Goal: Information Seeking & Learning: Learn about a topic

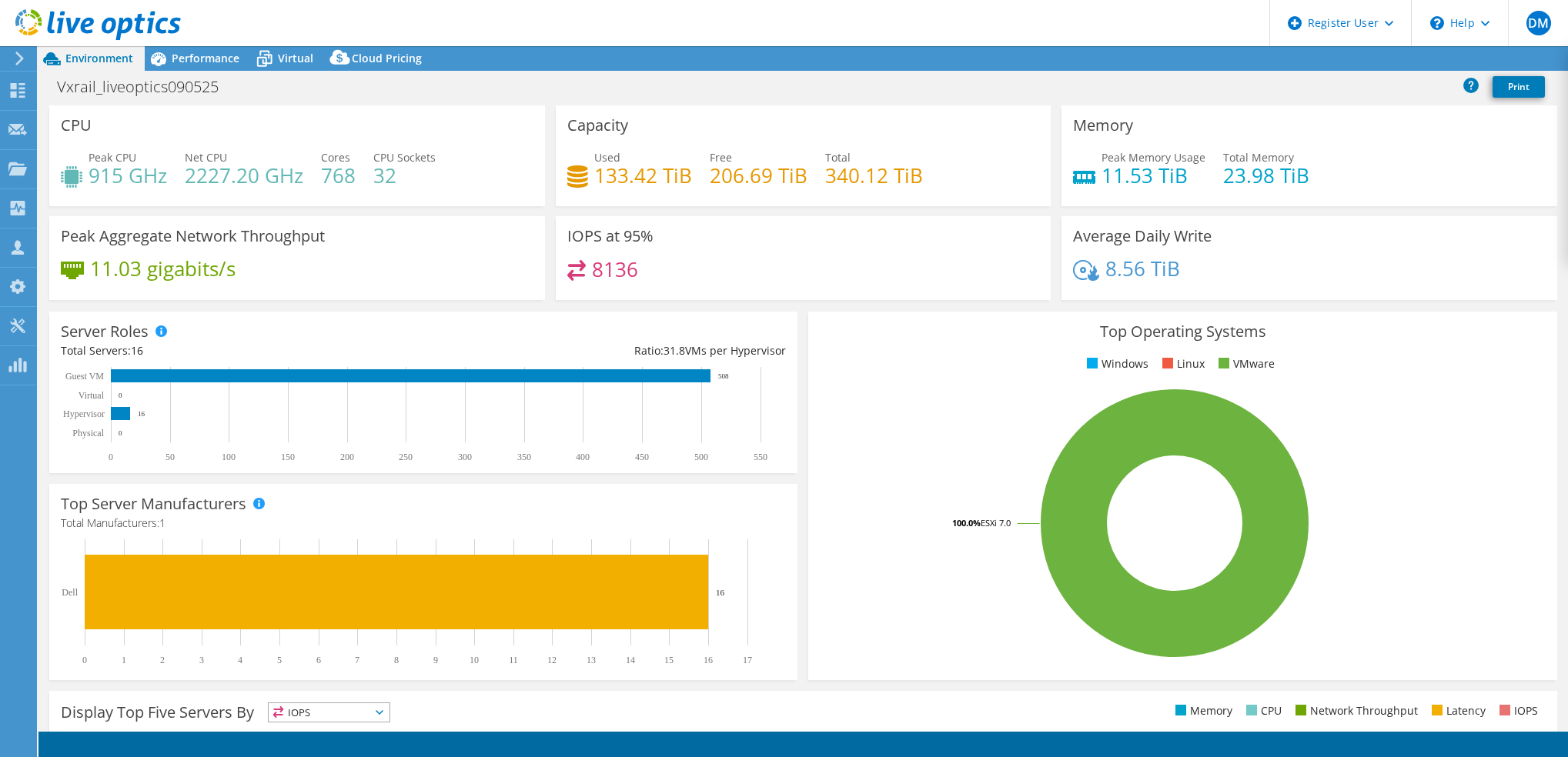
select select "USD"
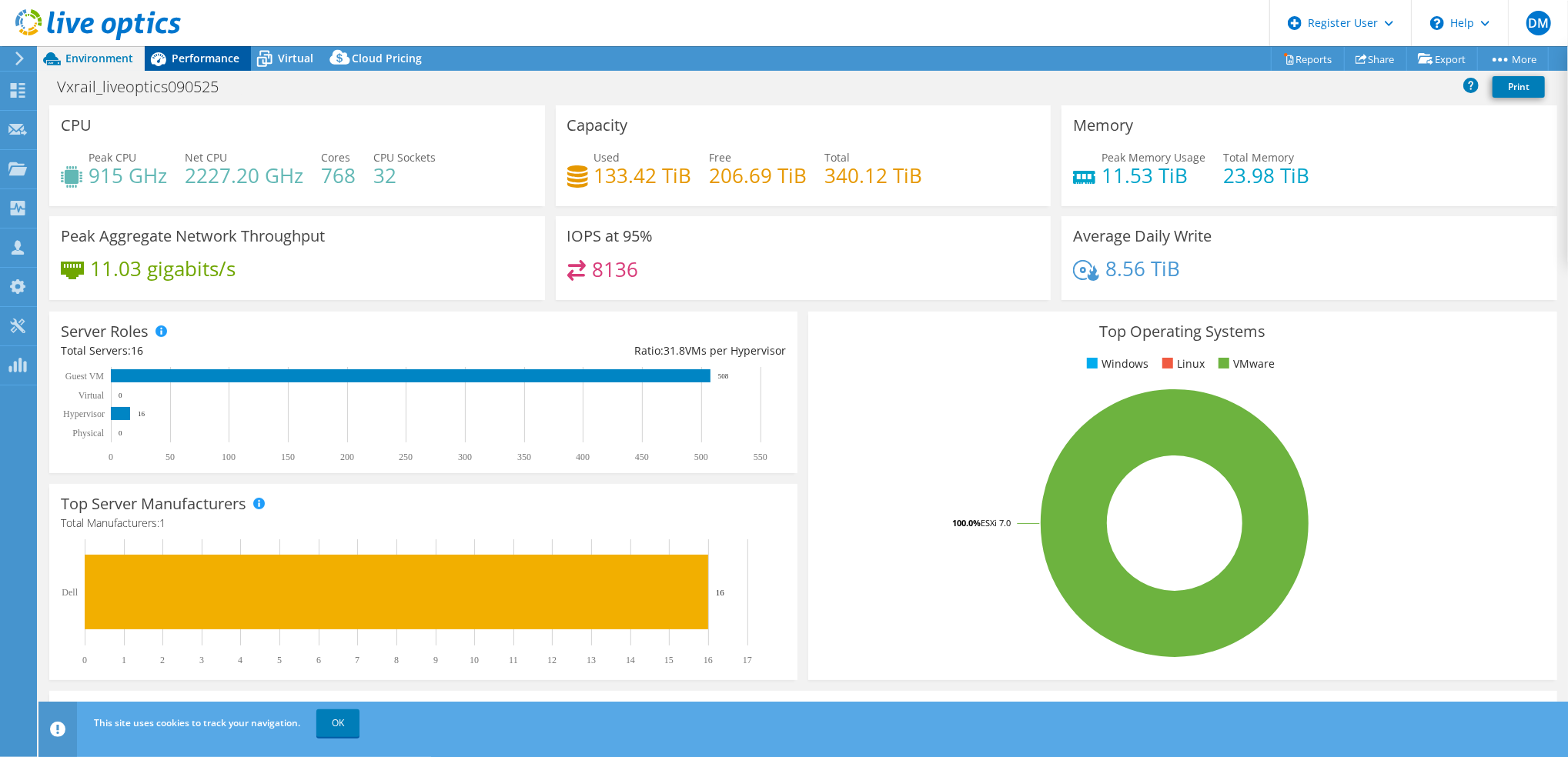
click at [184, 48] on div "Performance" at bounding box center [198, 58] width 106 height 24
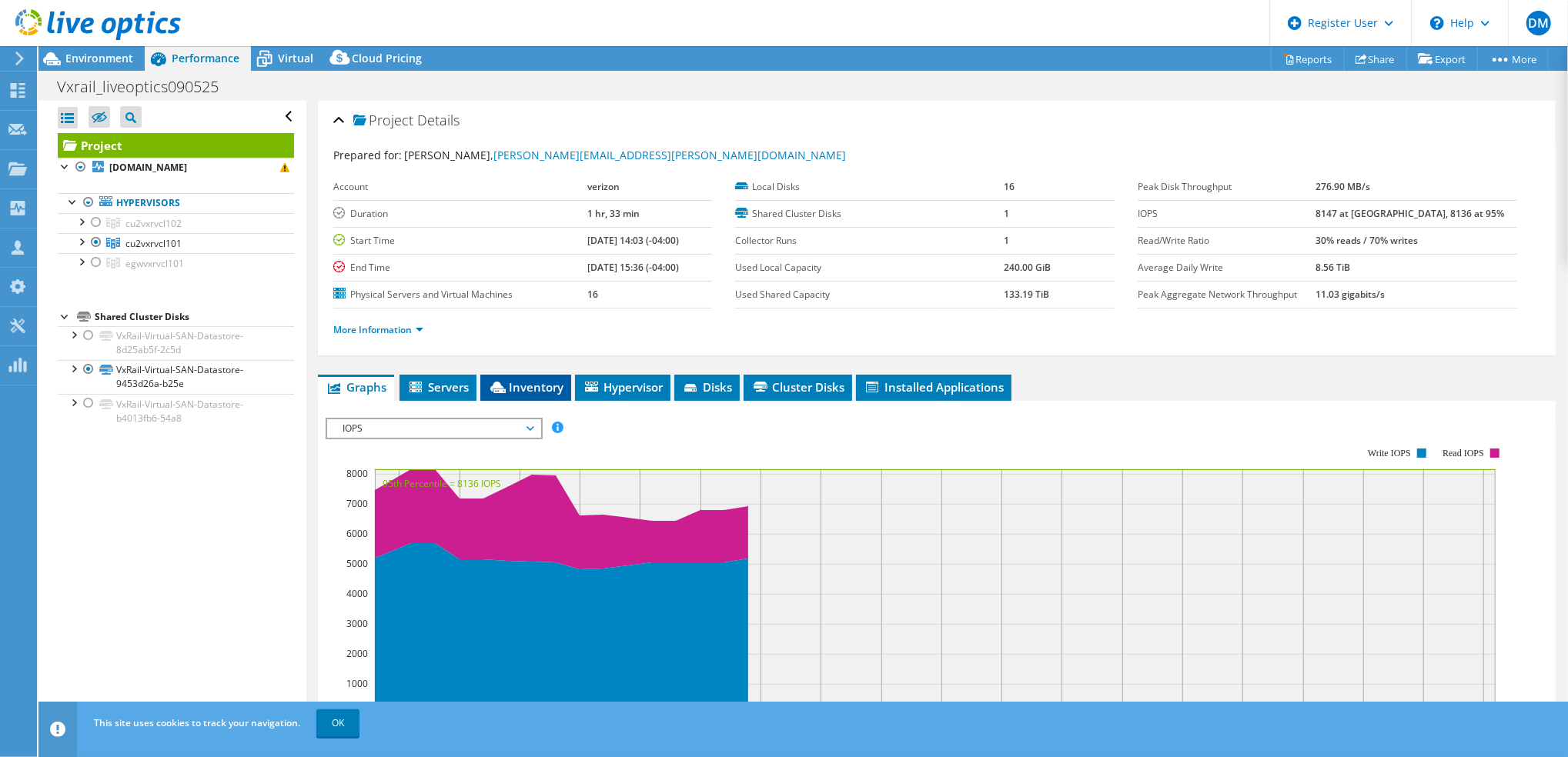
click at [544, 392] on span "Inventory" at bounding box center [525, 387] width 76 height 15
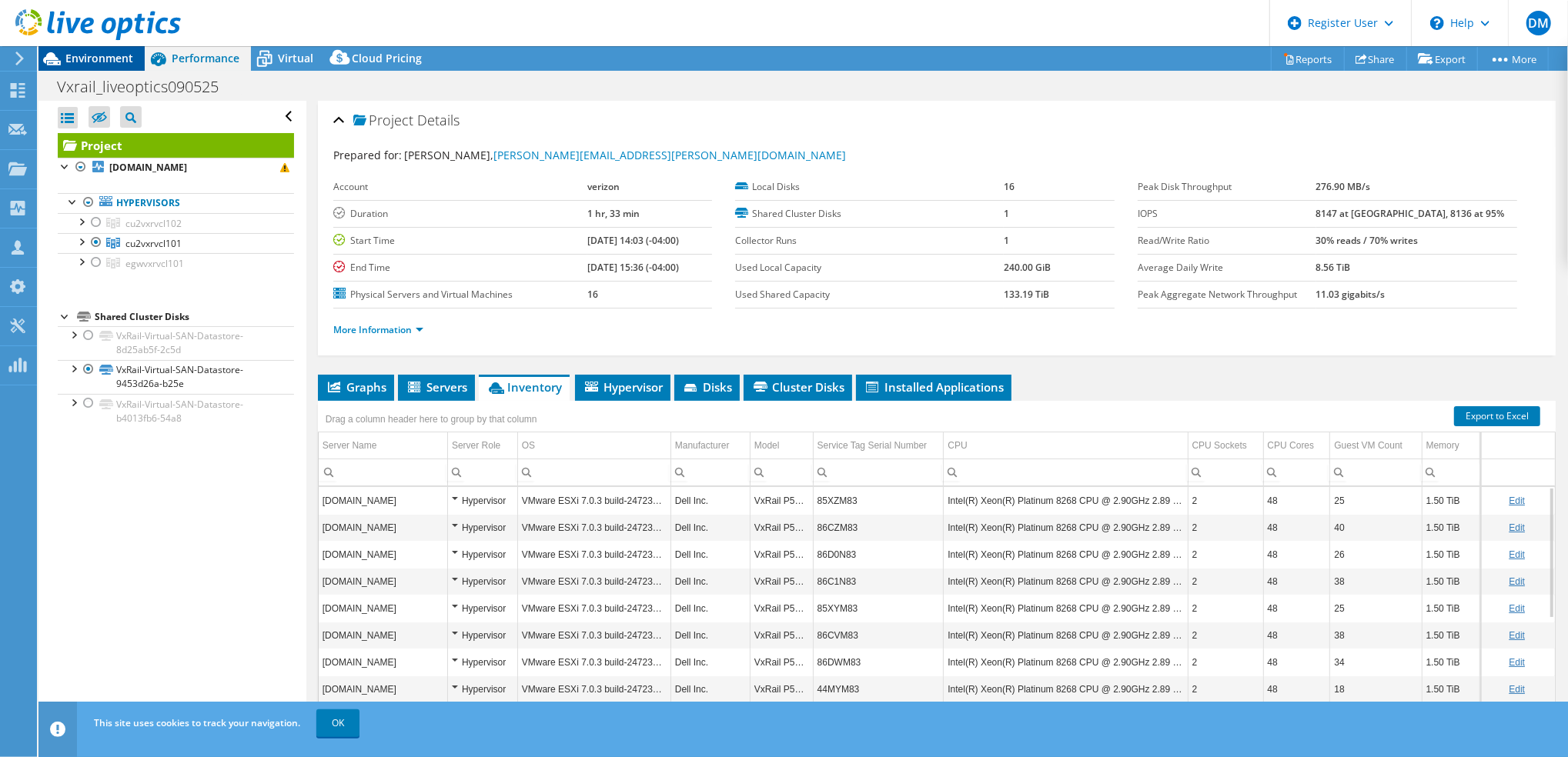
click at [104, 56] on span "Environment" at bounding box center [99, 57] width 67 height 14
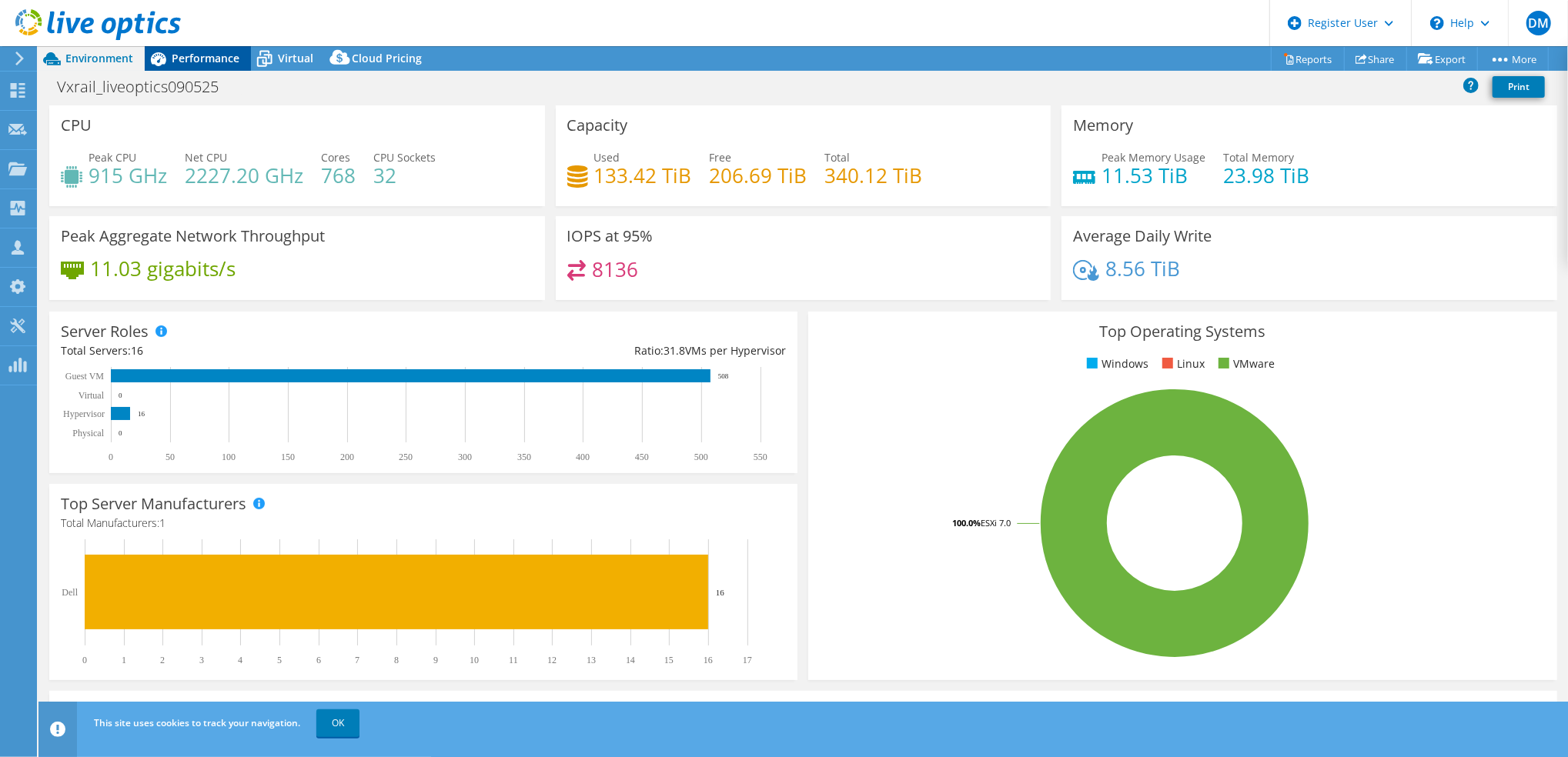
click at [217, 59] on span "Performance" at bounding box center [205, 57] width 67 height 14
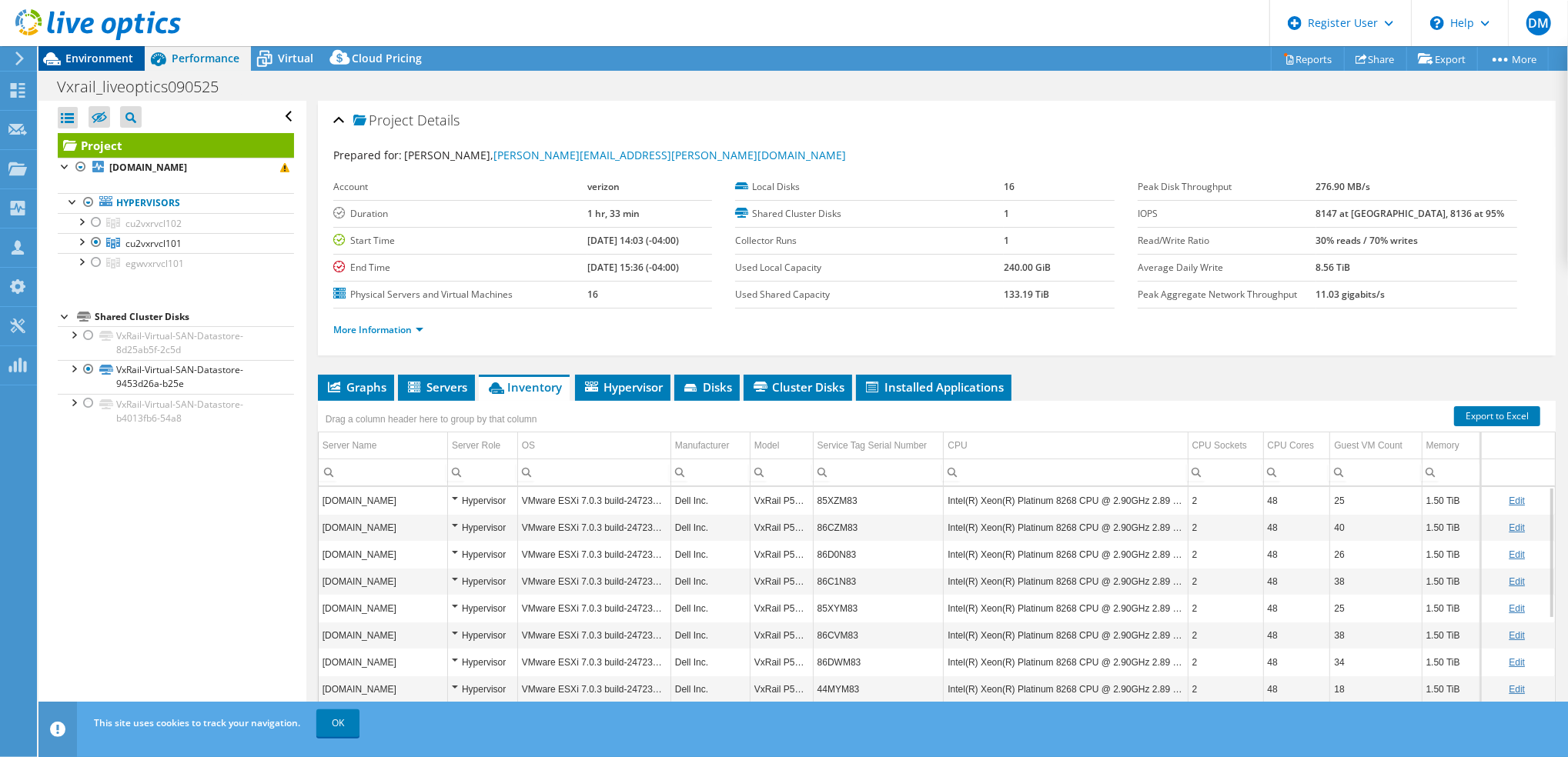
click at [109, 58] on span "Environment" at bounding box center [99, 57] width 67 height 14
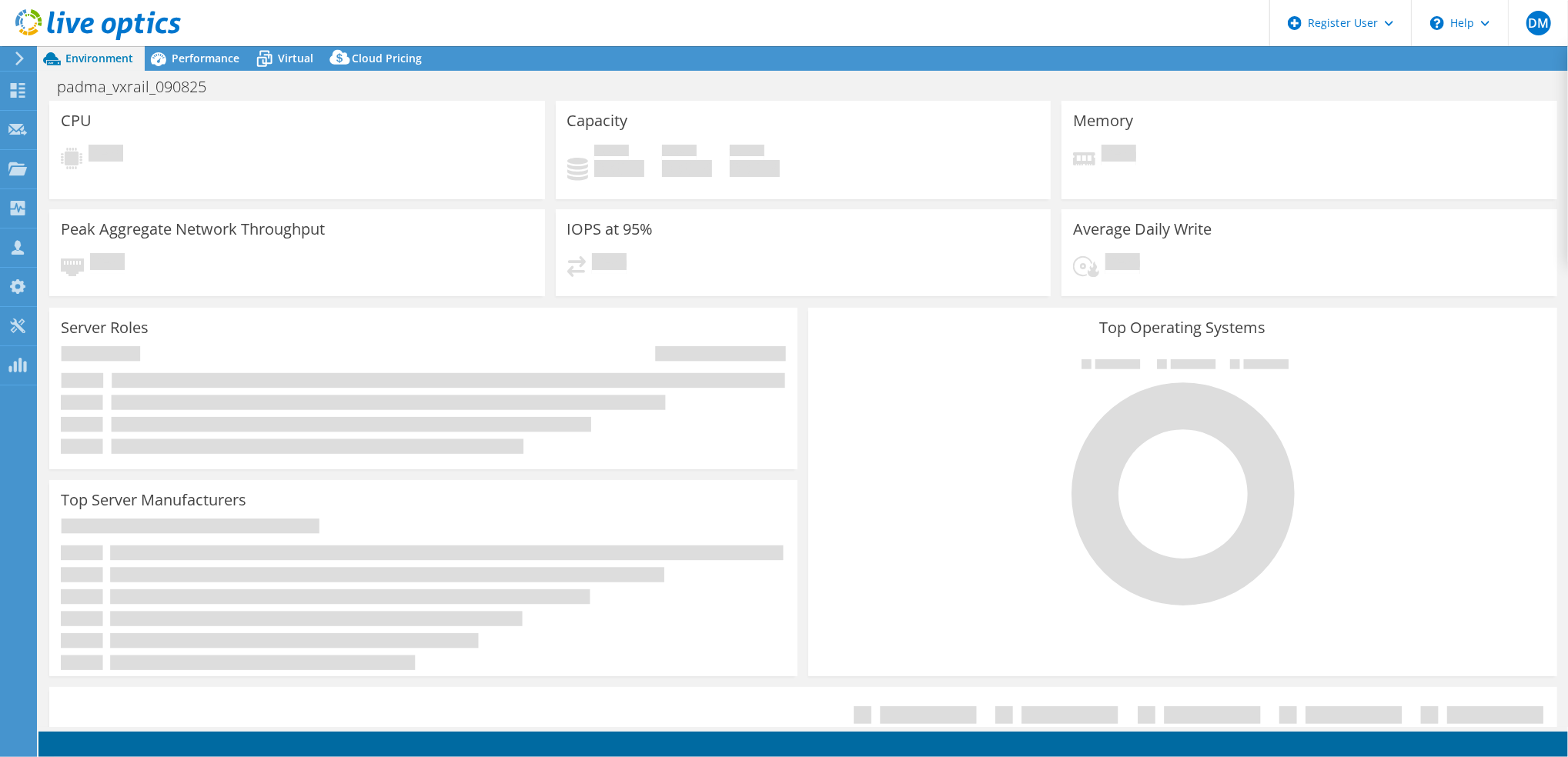
select select "USD"
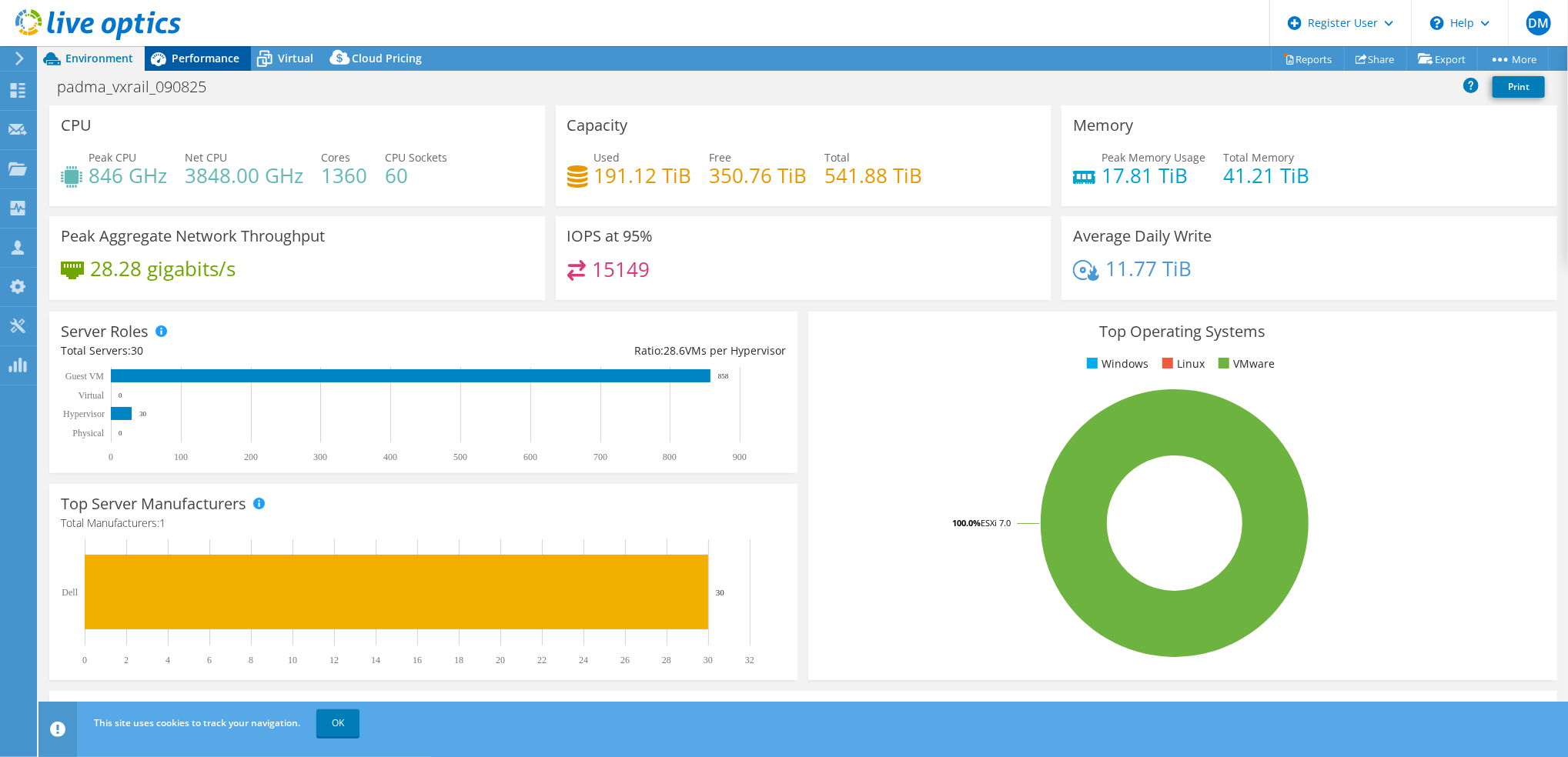
click at [231, 67] on div "Performance" at bounding box center [198, 58] width 106 height 24
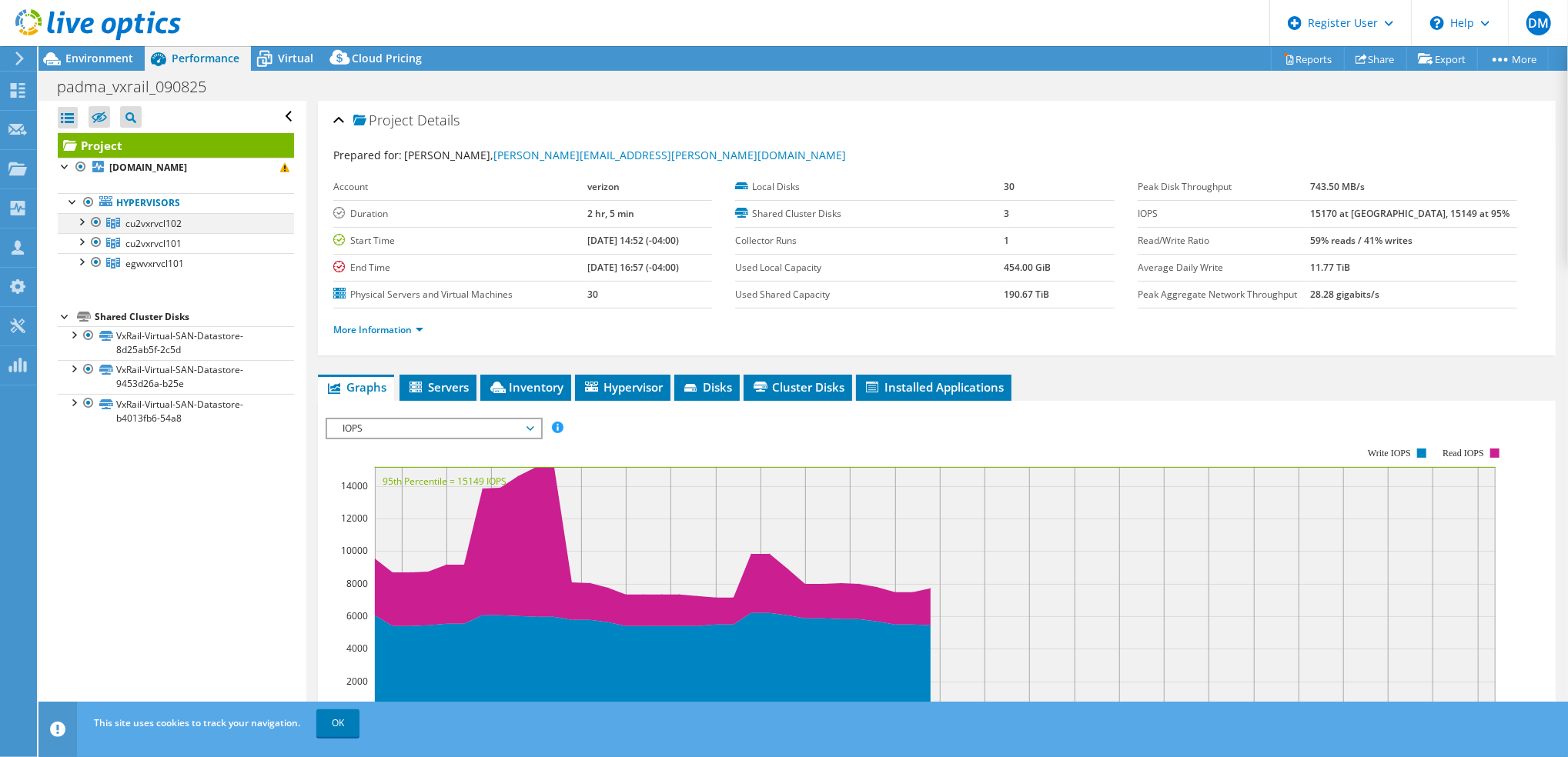
click at [93, 222] on div at bounding box center [96, 222] width 15 height 19
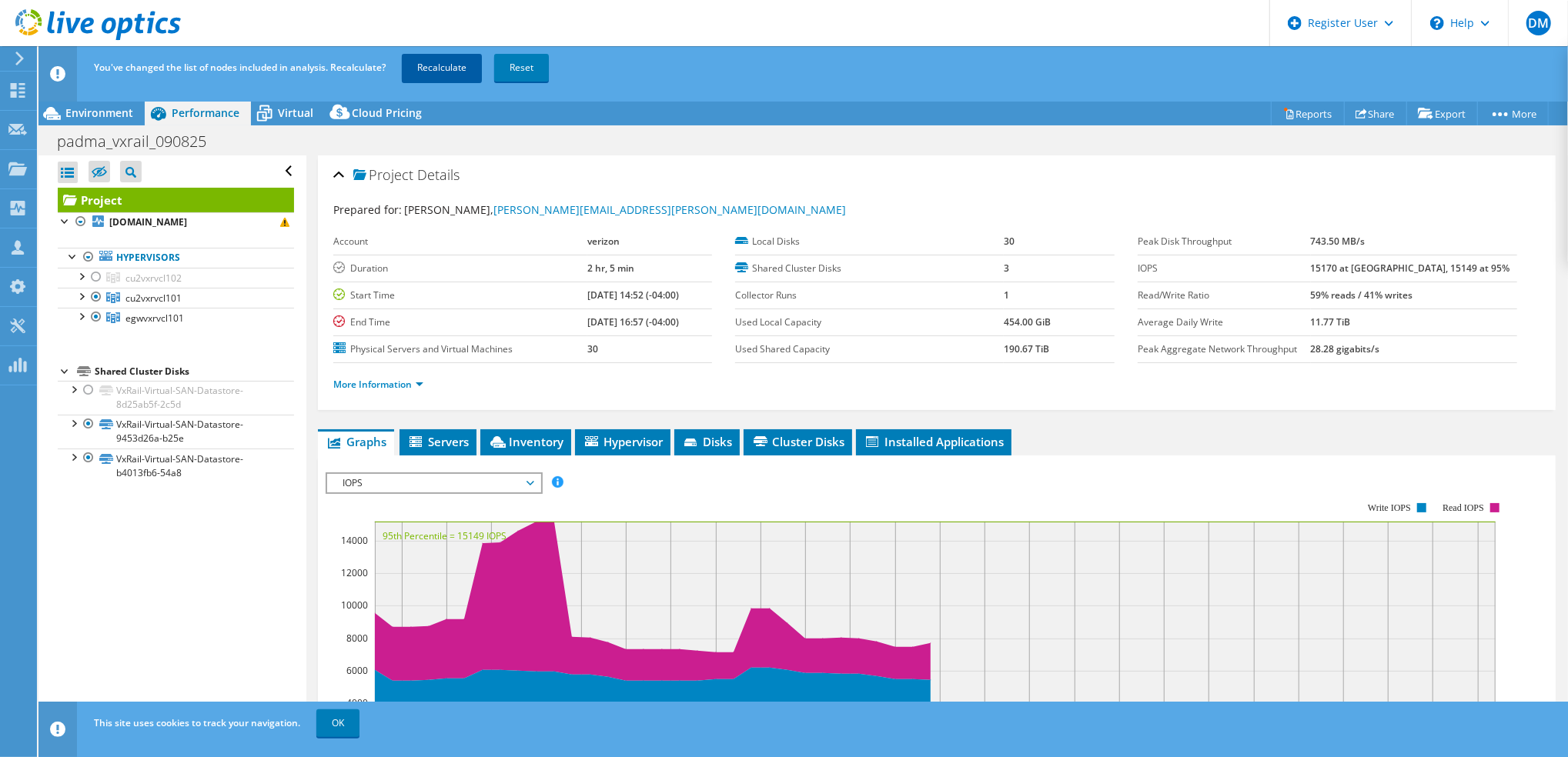
click at [443, 63] on link "Recalculate" at bounding box center [441, 67] width 80 height 28
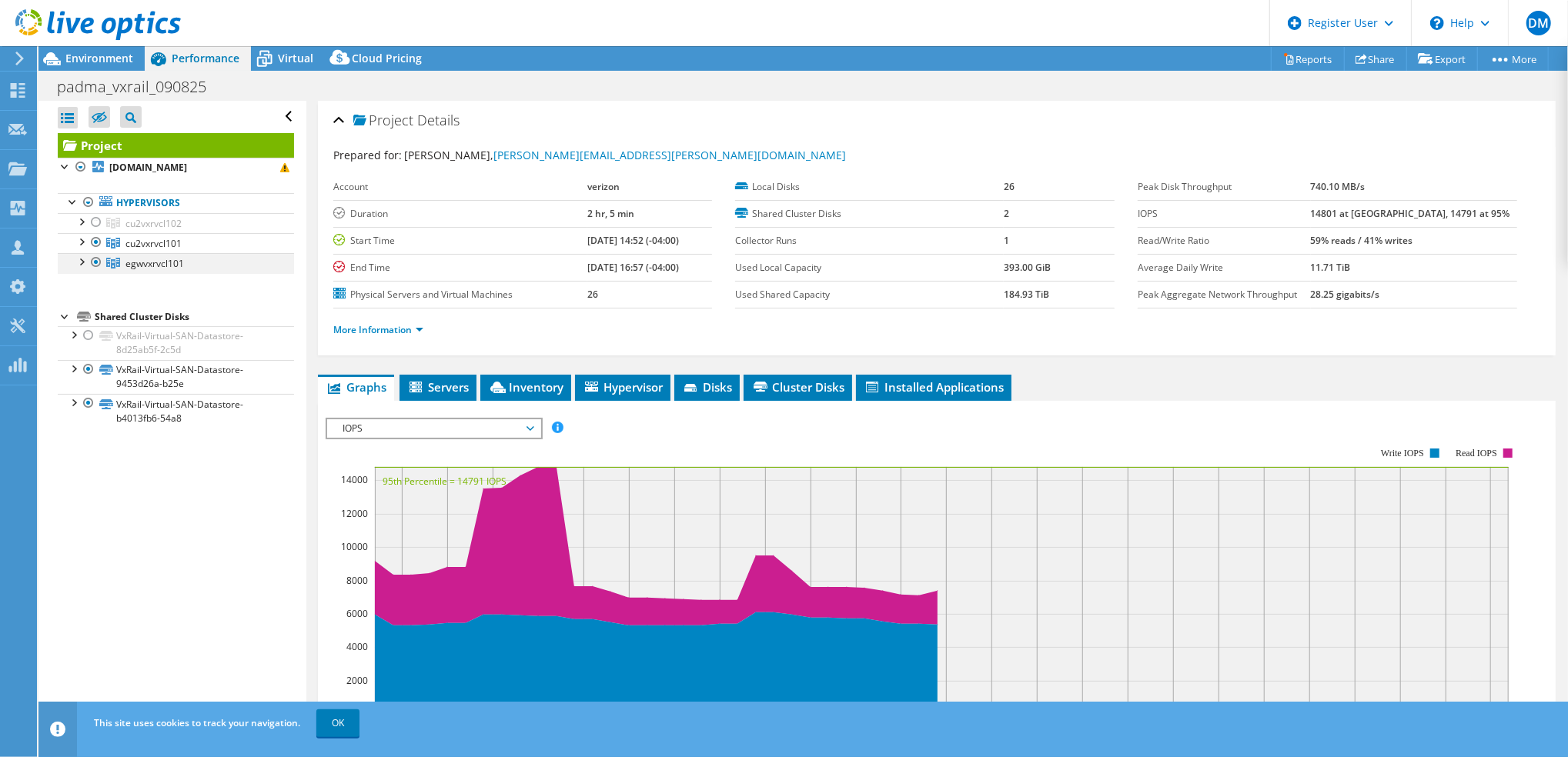
click at [95, 262] on div at bounding box center [96, 263] width 15 height 19
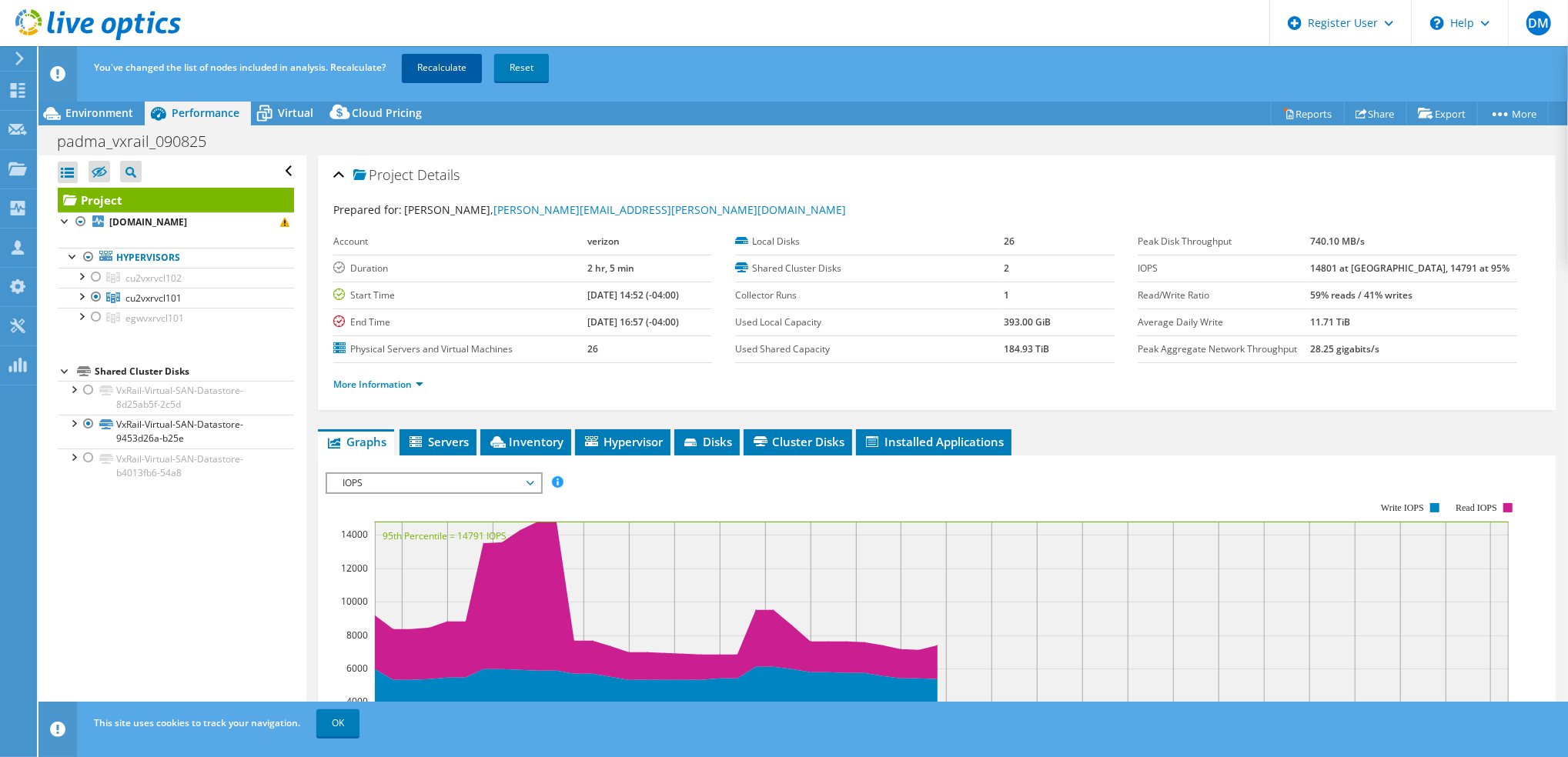
click at [456, 57] on link "Recalculate" at bounding box center [441, 67] width 80 height 28
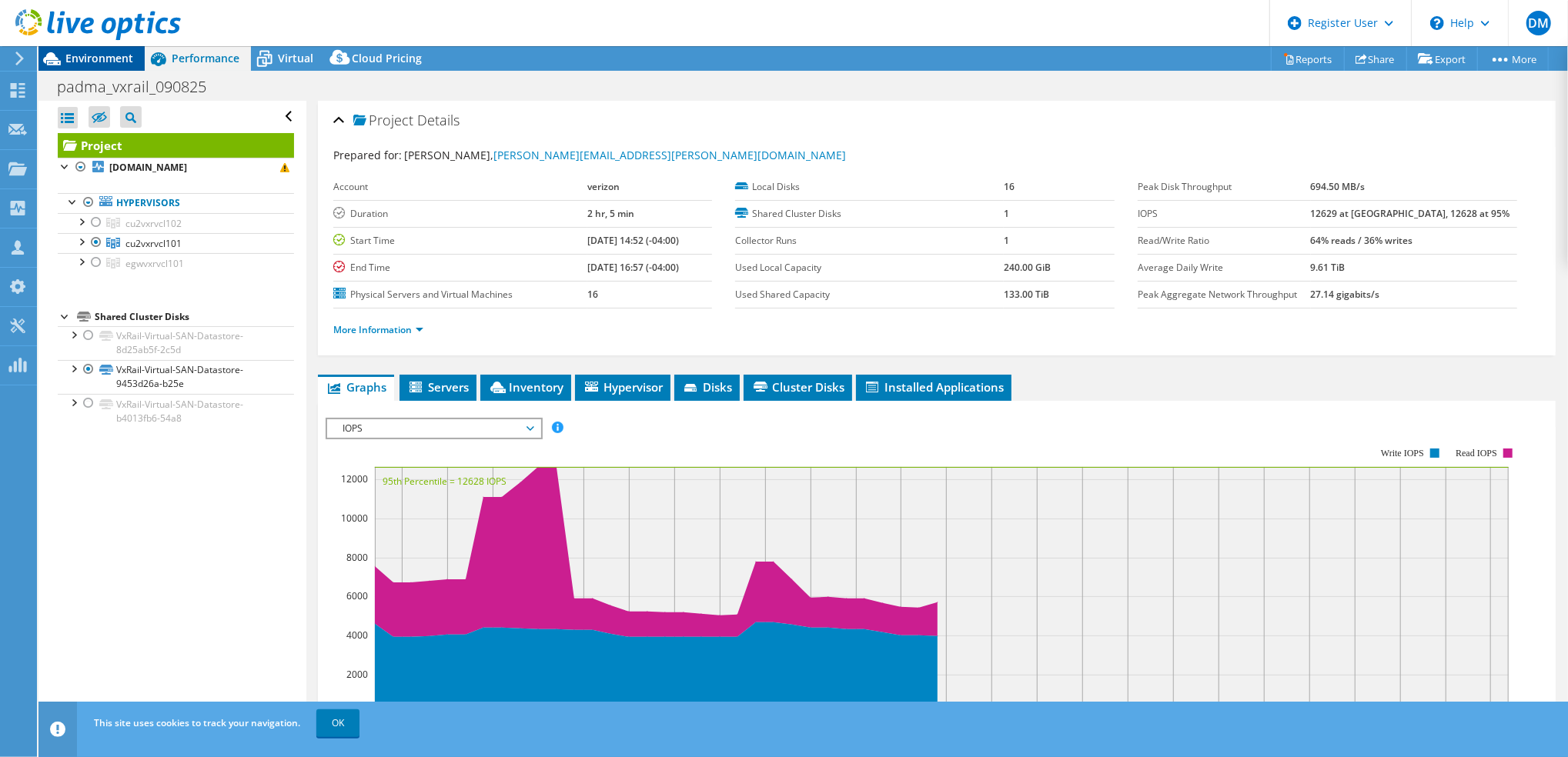
click at [83, 59] on span "Environment" at bounding box center [99, 57] width 67 height 14
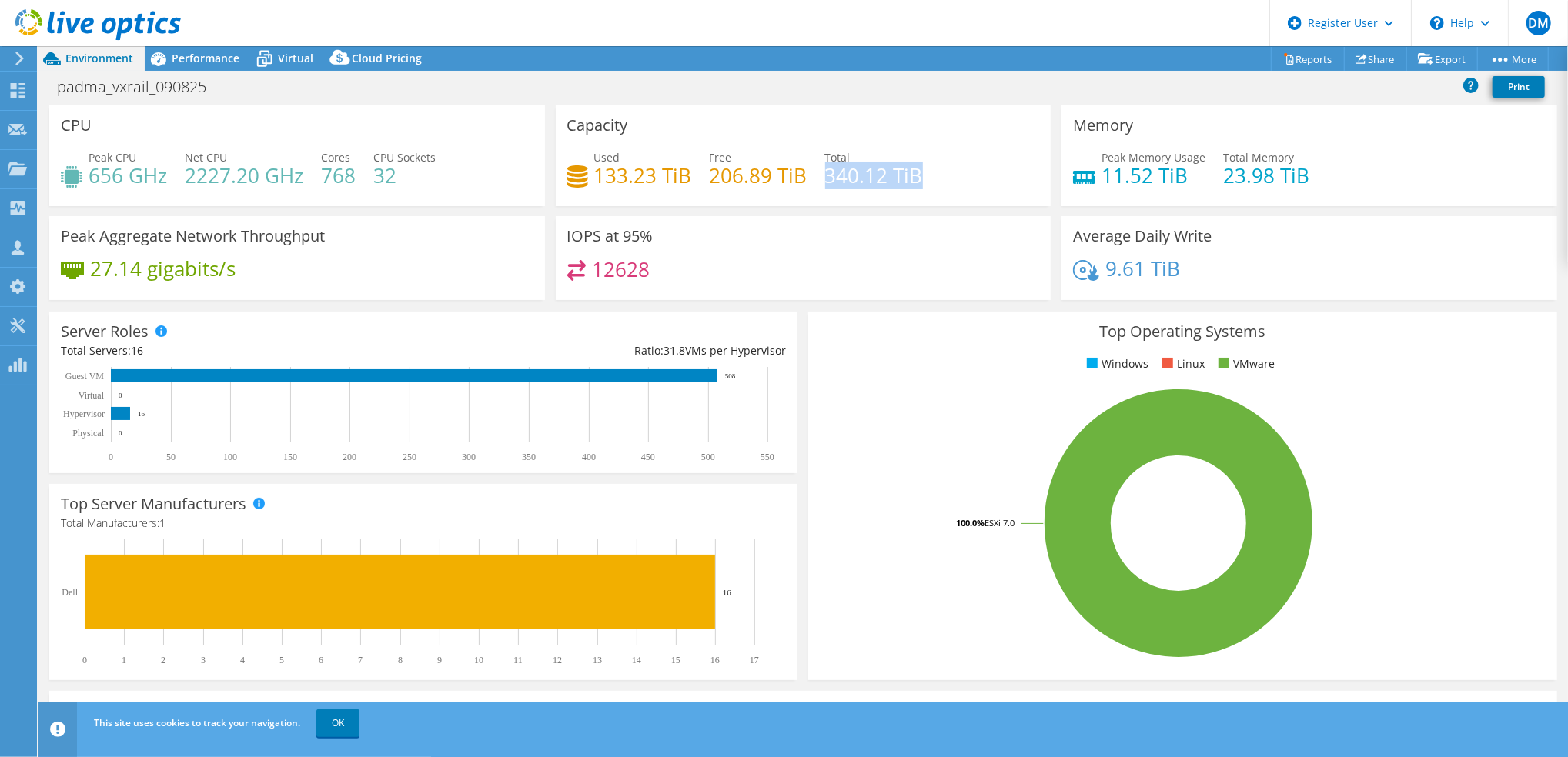
drag, startPoint x: 818, startPoint y: 182, endPoint x: 935, endPoint y: 169, distance: 117.7
click at [935, 169] on div "Used 133.23 TiB Free 206.89 TiB Total 340.12 TiB" at bounding box center [803, 173] width 472 height 50
drag, startPoint x: 935, startPoint y: 169, endPoint x: 789, endPoint y: 102, distance: 160.6
click at [789, 102] on div "padma_vxrail_090825 Print" at bounding box center [803, 88] width 1529 height 33
drag, startPoint x: 796, startPoint y: 165, endPoint x: 708, endPoint y: 173, distance: 88.4
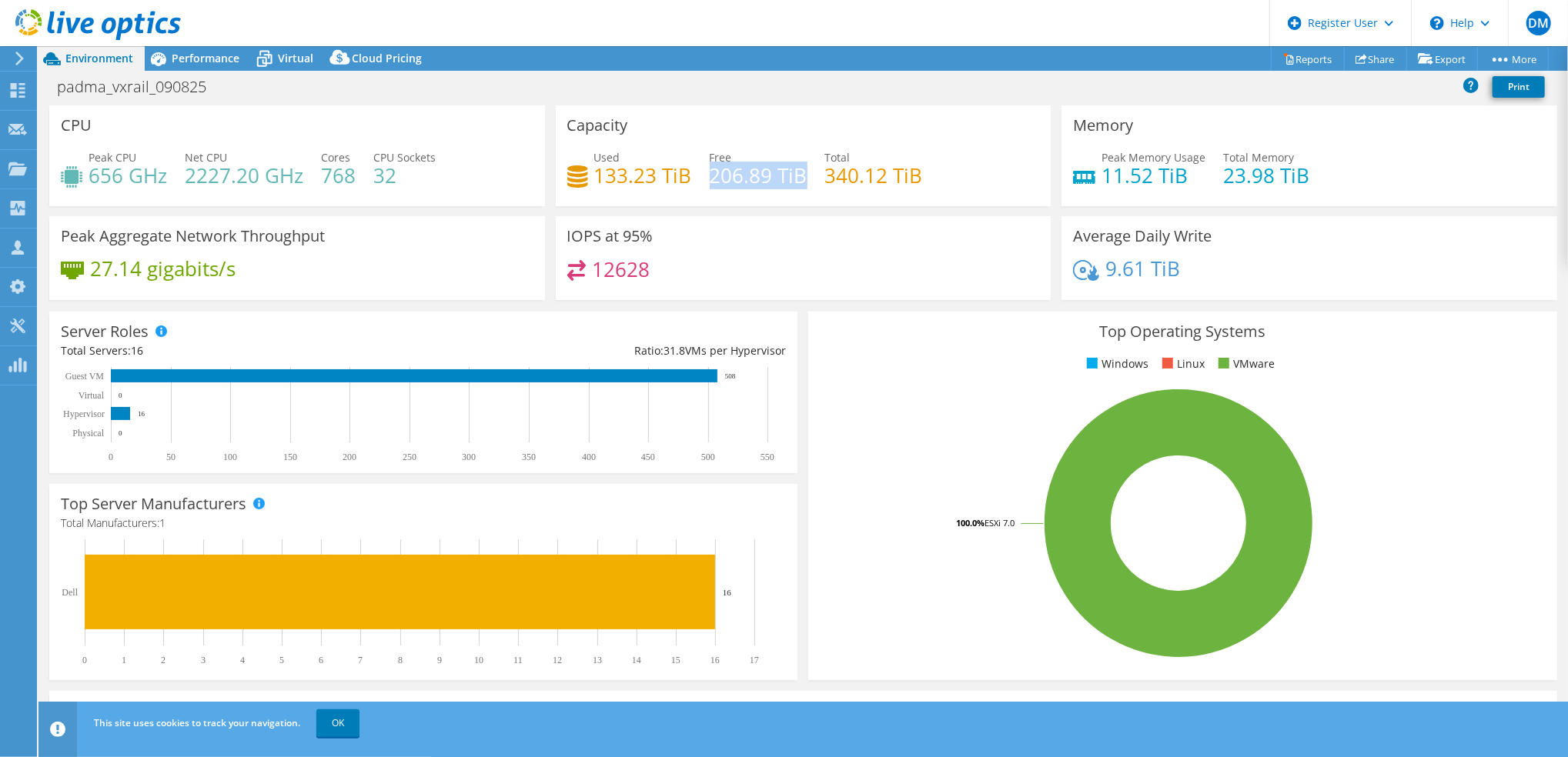
click at [710, 173] on h4 "206.89 TiB" at bounding box center [759, 175] width 98 height 17
drag, startPoint x: 708, startPoint y: 173, endPoint x: 617, endPoint y: 72, distance: 135.9
click at [617, 72] on div "padma_vxrail_090825 Print" at bounding box center [803, 88] width 1529 height 35
drag, startPoint x: 1197, startPoint y: 169, endPoint x: 1094, endPoint y: 181, distance: 103.7
click at [1094, 181] on div "Peak Memory Usage 11.52 TiB Total Memory 23.98 TiB" at bounding box center [1309, 173] width 472 height 50
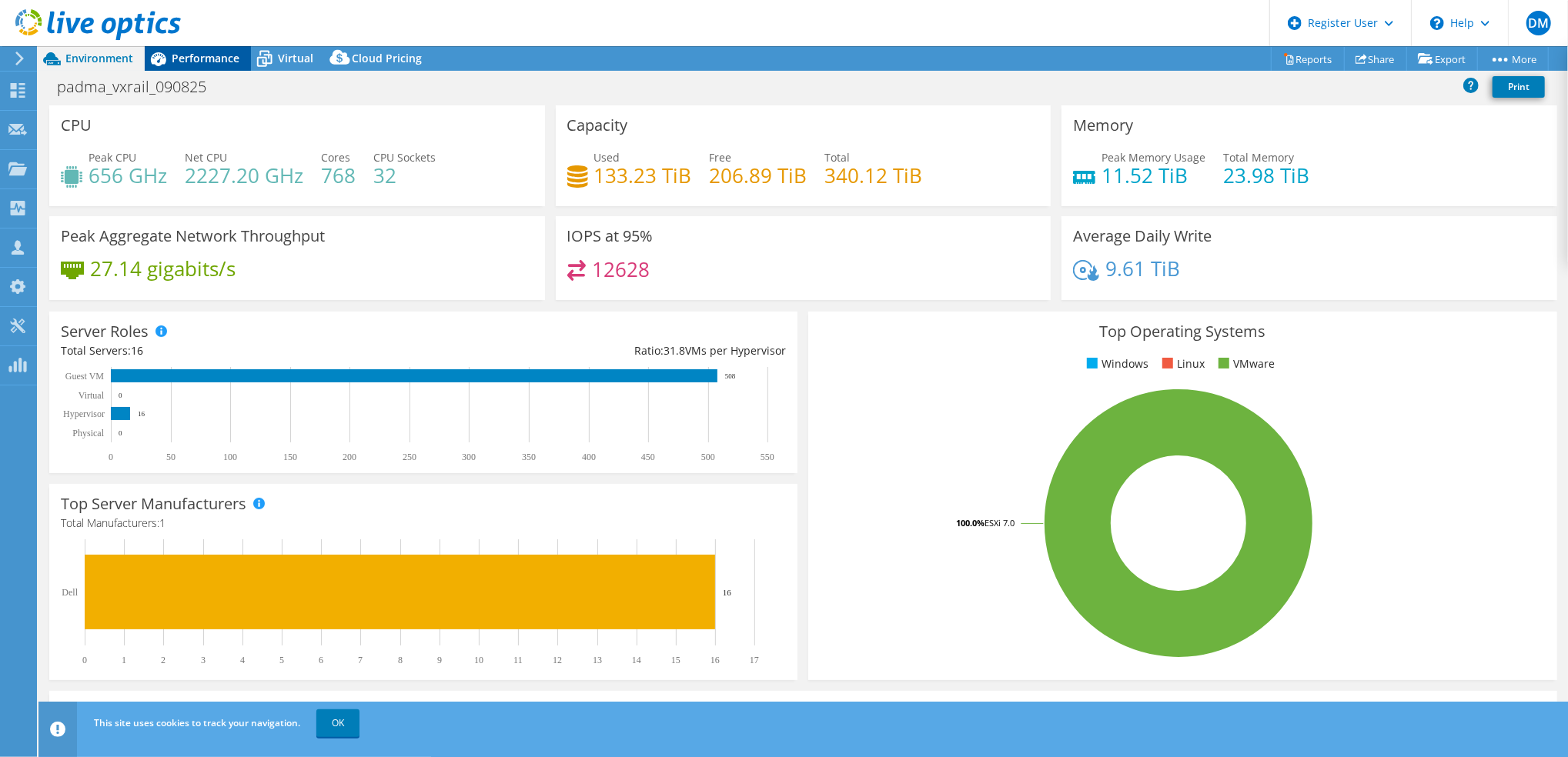
click at [221, 60] on span "Performance" at bounding box center [205, 57] width 67 height 14
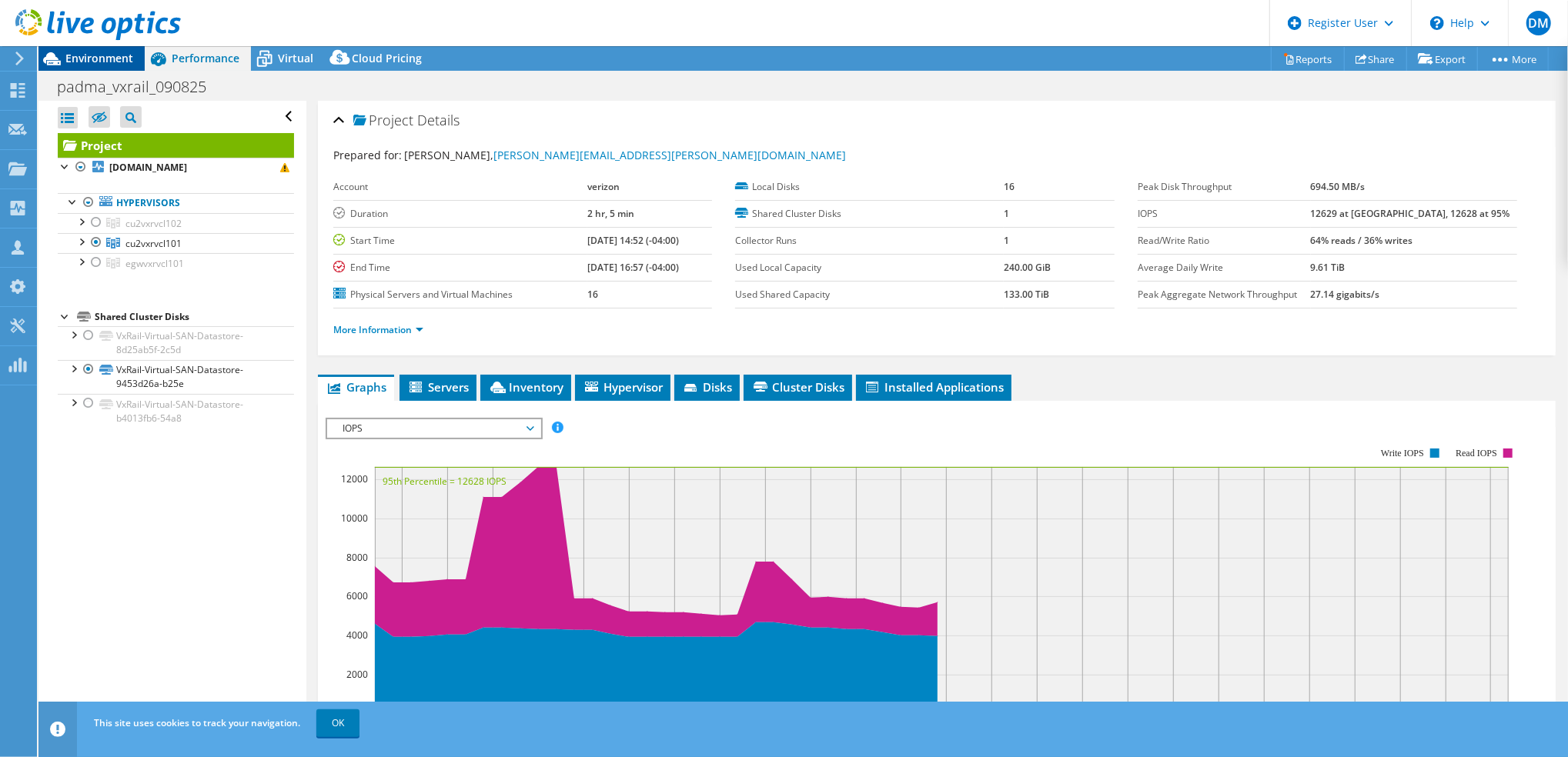
click at [121, 61] on span "Environment" at bounding box center [99, 57] width 67 height 14
